Goal: Navigation & Orientation: Find specific page/section

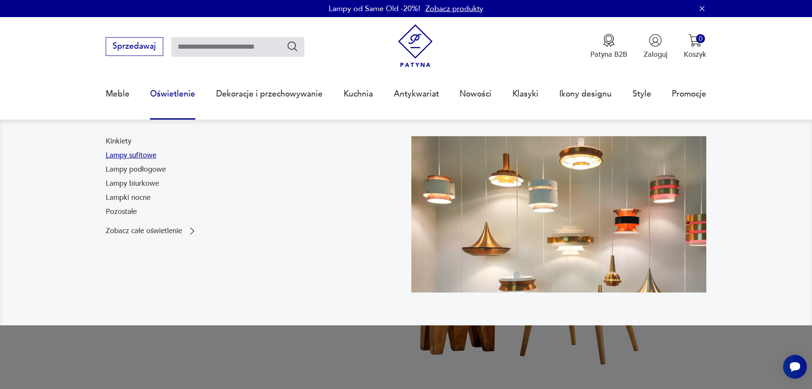
click at [126, 154] on link "Lampy sufitowe" at bounding box center [131, 155] width 51 height 10
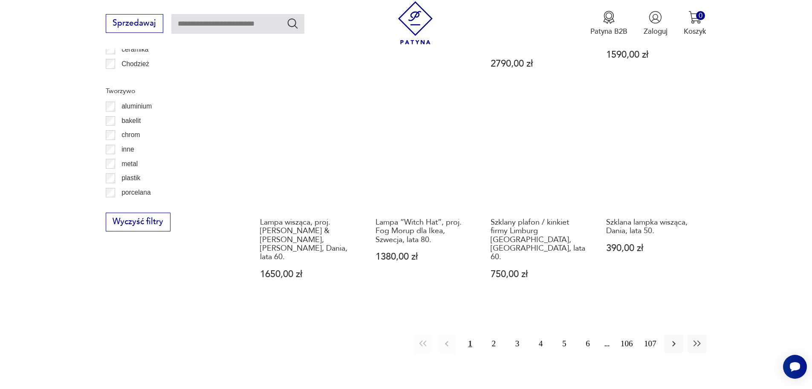
scroll to position [923, 0]
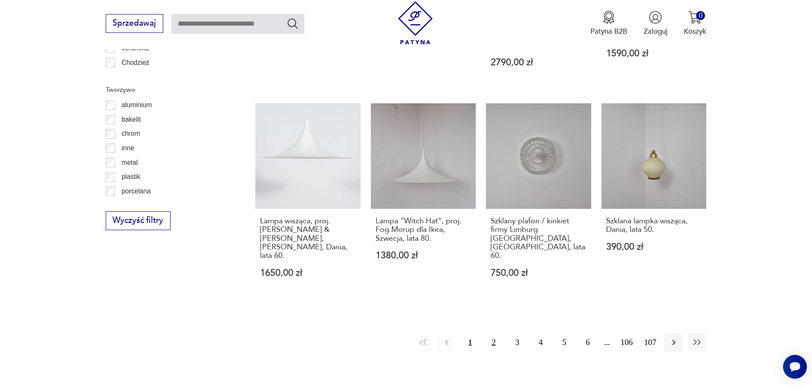
click at [491, 333] on button "2" at bounding box center [494, 342] width 18 height 18
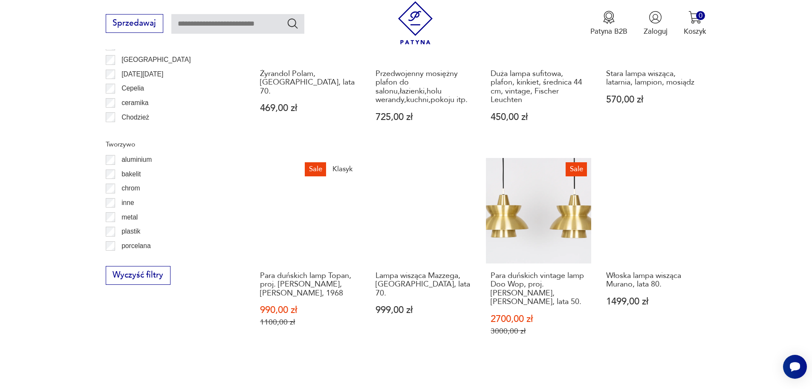
scroll to position [893, 0]
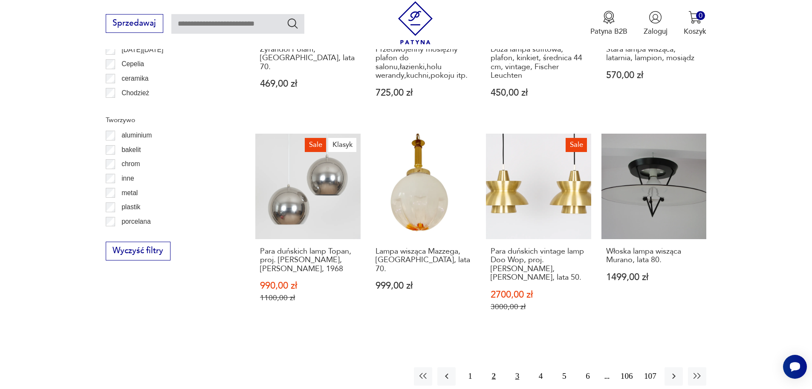
click at [522, 367] on button "3" at bounding box center [517, 376] width 18 height 18
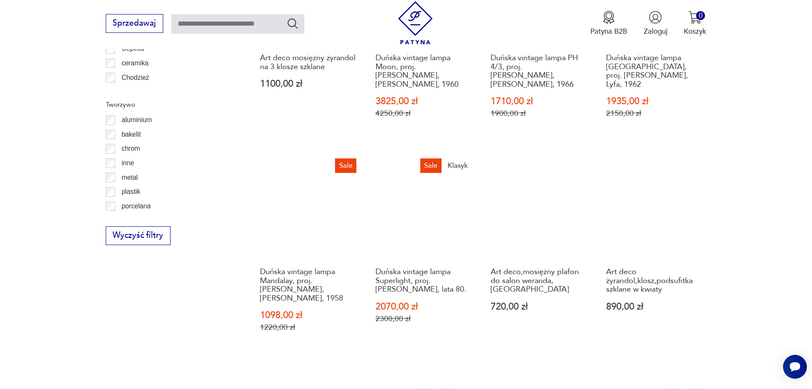
scroll to position [936, 0]
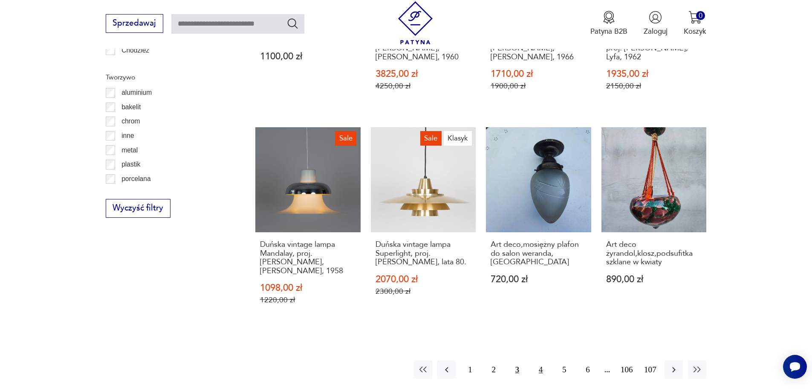
click at [539, 360] on button "4" at bounding box center [541, 369] width 18 height 18
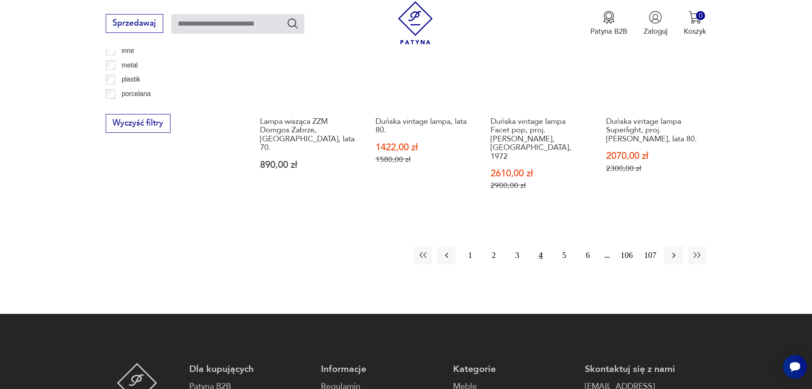
scroll to position [1021, 0]
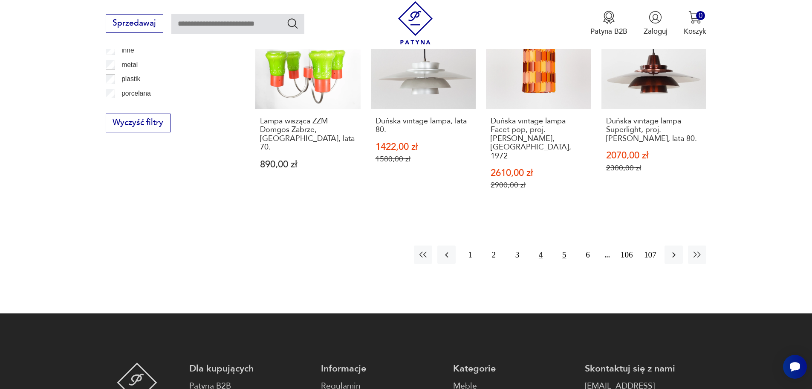
click at [563, 245] on button "5" at bounding box center [564, 254] width 18 height 18
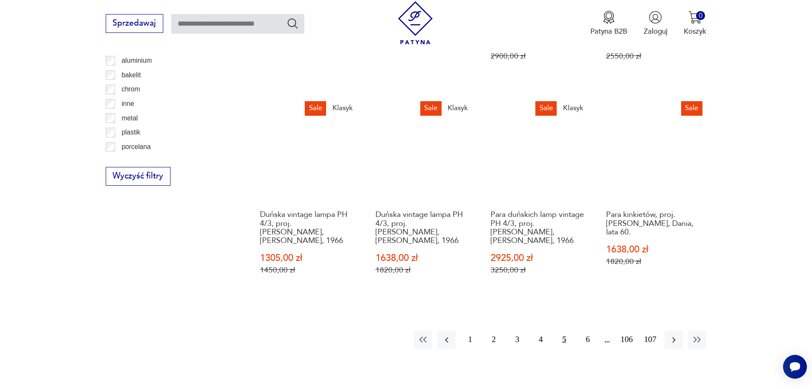
scroll to position [978, 0]
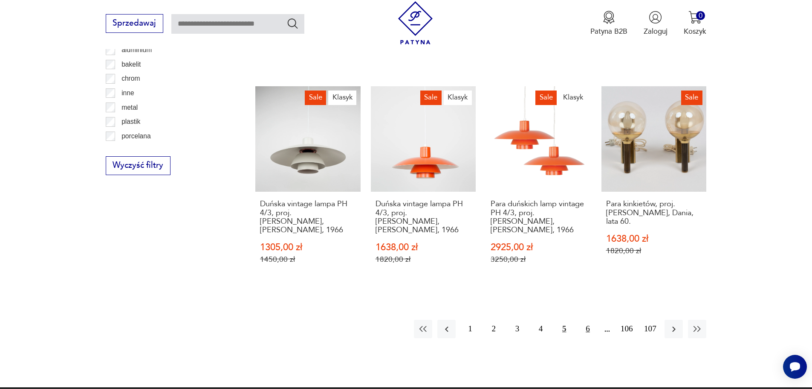
click at [589, 319] on button "6" at bounding box center [588, 328] width 18 height 18
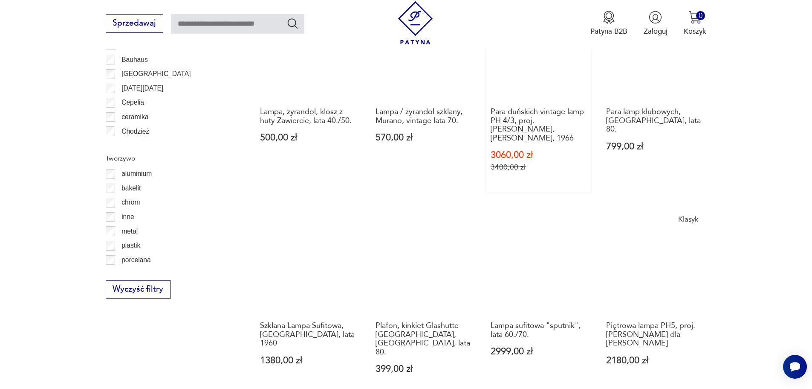
scroll to position [893, 0]
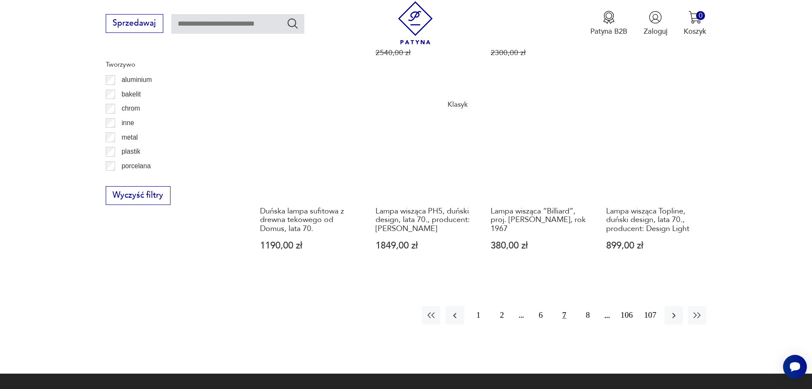
scroll to position [936, 0]
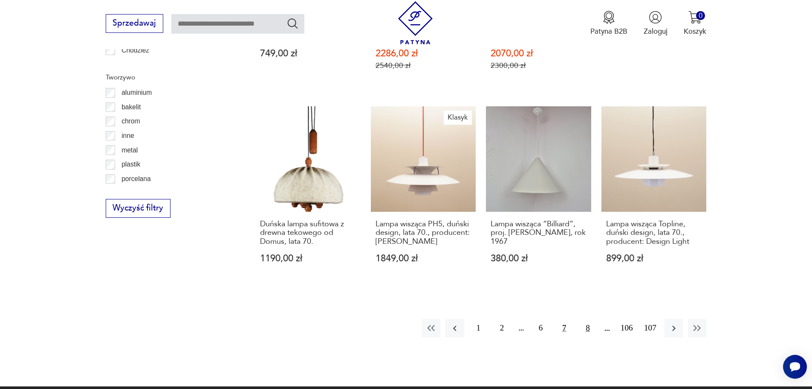
click at [584, 319] on button "8" at bounding box center [588, 328] width 18 height 18
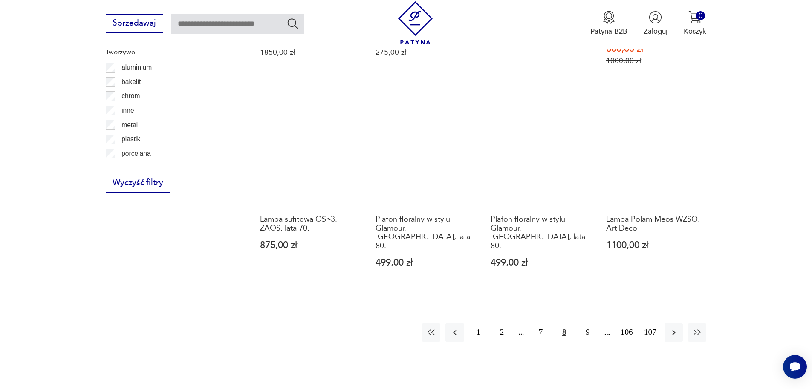
scroll to position [978, 0]
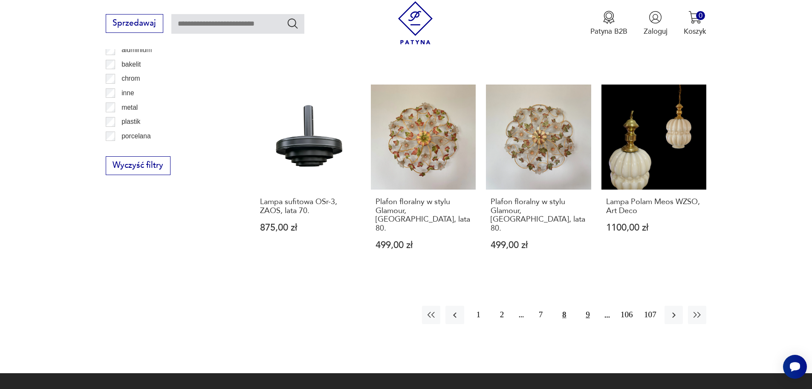
click at [591, 305] on button "9" at bounding box center [588, 314] width 18 height 18
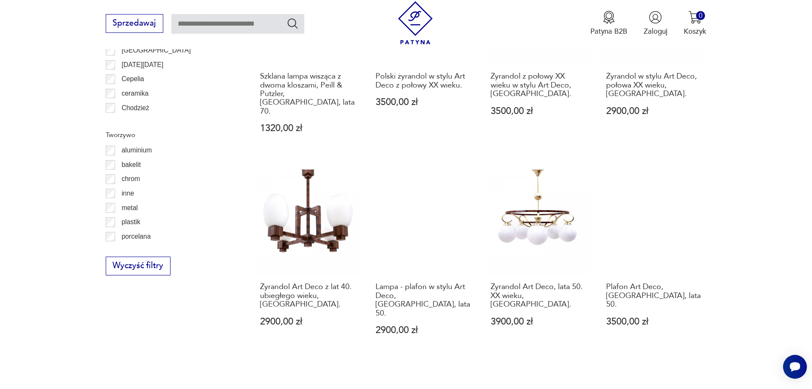
scroll to position [893, 0]
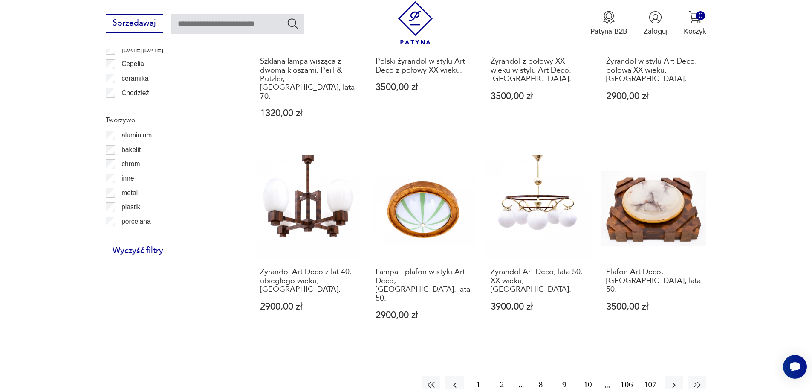
click at [586, 375] on button "10" at bounding box center [588, 384] width 18 height 18
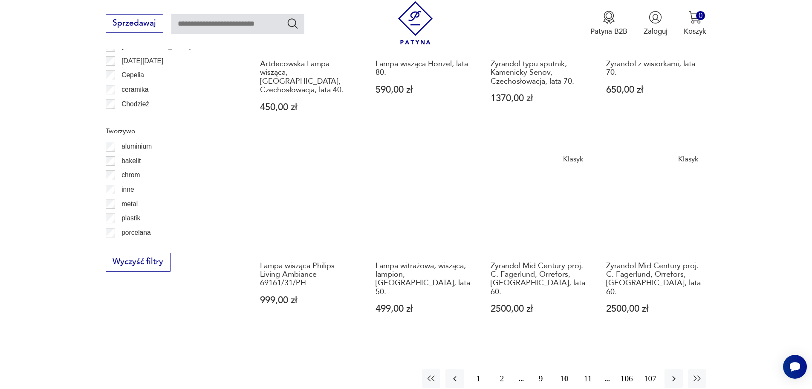
scroll to position [893, 0]
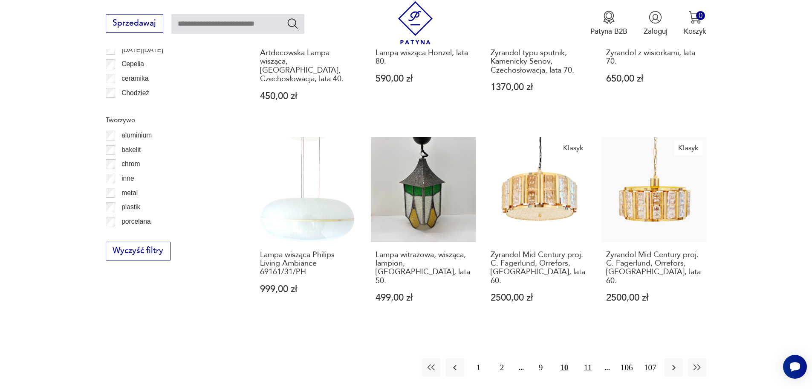
click at [585, 358] on button "11" at bounding box center [588, 367] width 18 height 18
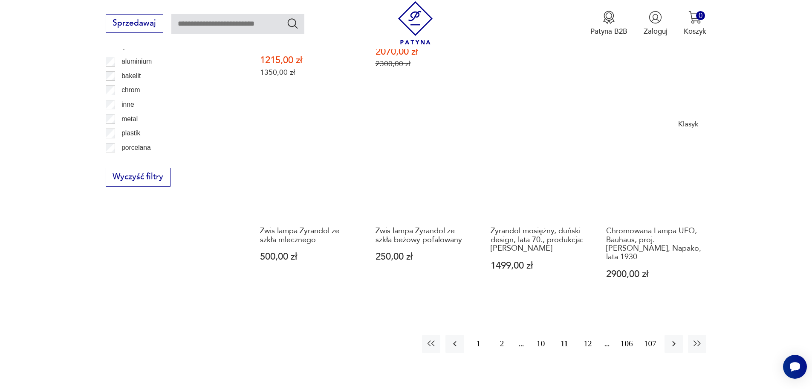
scroll to position [978, 0]
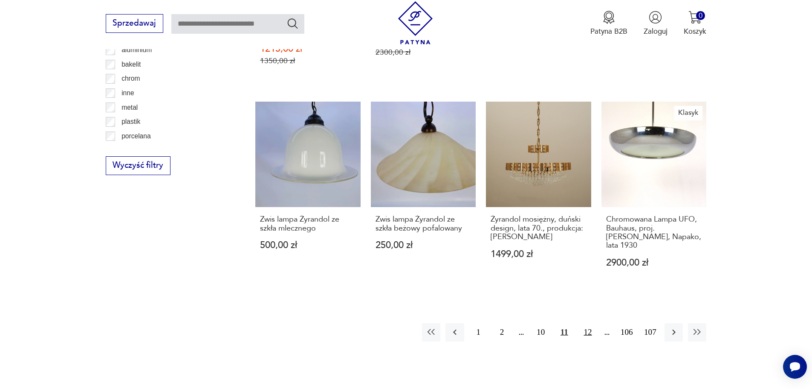
click at [589, 323] on button "12" at bounding box center [588, 332] width 18 height 18
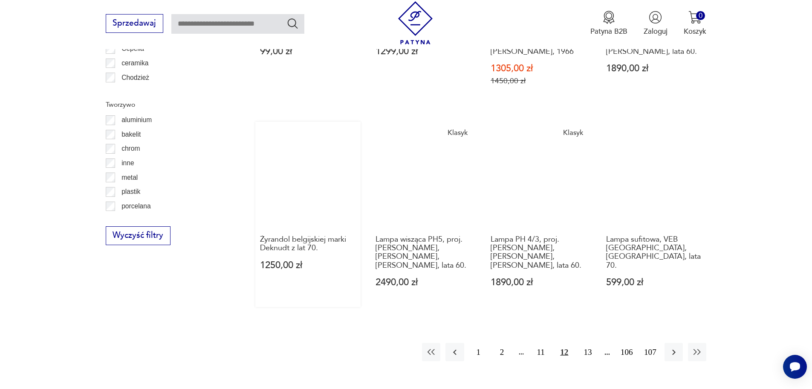
scroll to position [936, 0]
